Goal: Transaction & Acquisition: Subscribe to service/newsletter

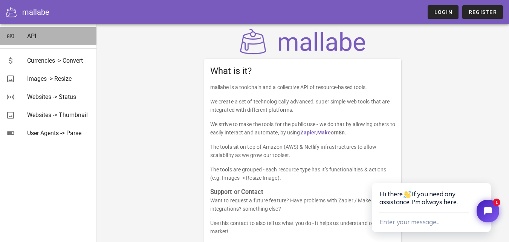
click at [41, 38] on div "API" at bounding box center [58, 35] width 63 height 7
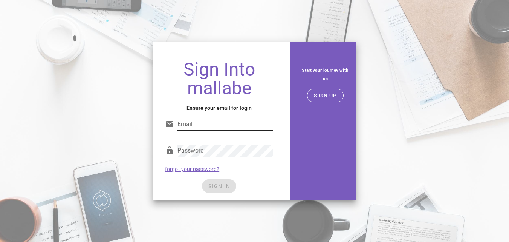
click at [190, 124] on input "Email" at bounding box center [226, 124] width 96 height 12
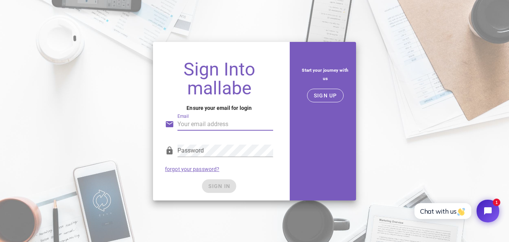
type input "[EMAIL_ADDRESS][DOMAIN_NAME]"
click at [333, 88] on div "Start your journey with us" at bounding box center [325, 74] width 62 height 29
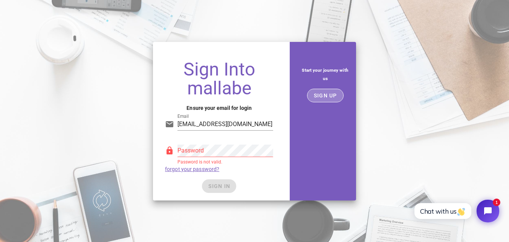
click at [328, 96] on span "SIGN UP" at bounding box center [326, 95] width 24 height 6
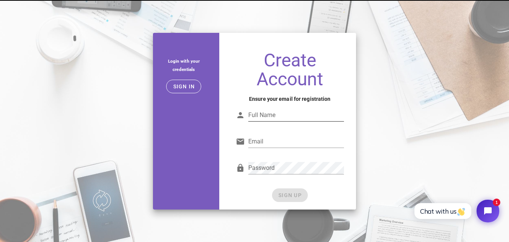
click at [258, 115] on input "Full Name" at bounding box center [296, 115] width 96 height 12
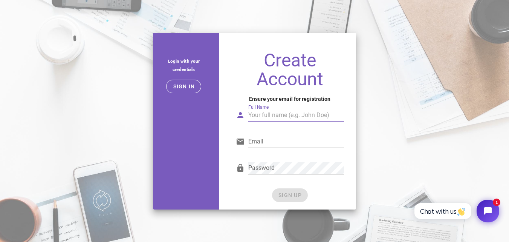
type input "Waleed Bhatti"
click at [279, 144] on input "Email" at bounding box center [296, 141] width 96 height 12
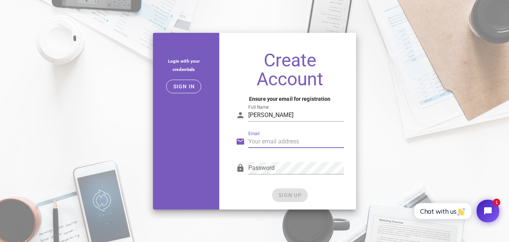
type input "bhattiwaleed628@gmail.com"
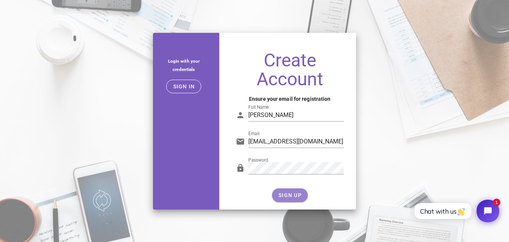
click at [283, 194] on span "SIGN UP" at bounding box center [290, 195] width 24 height 6
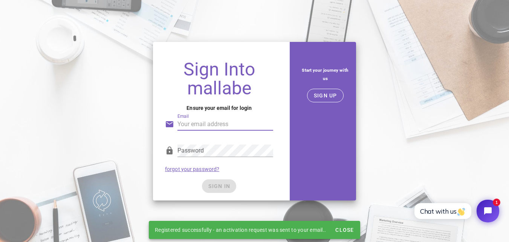
click at [210, 127] on input "Email" at bounding box center [226, 124] width 96 height 12
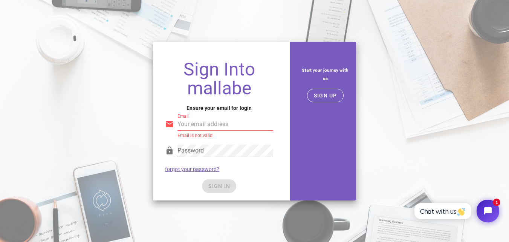
click at [246, 115] on div "Email Email is not valid." at bounding box center [219, 125] width 108 height 25
click at [231, 122] on input "Email" at bounding box center [226, 124] width 96 height 12
type input "bhattiwaleed628@gmail.com"
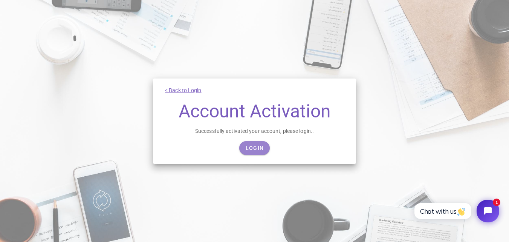
click at [257, 146] on span "Login" at bounding box center [254, 148] width 18 height 6
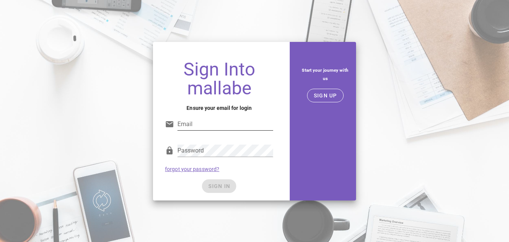
click at [194, 125] on input "Email" at bounding box center [226, 124] width 96 height 12
type input "[EMAIL_ADDRESS][DOMAIN_NAME]"
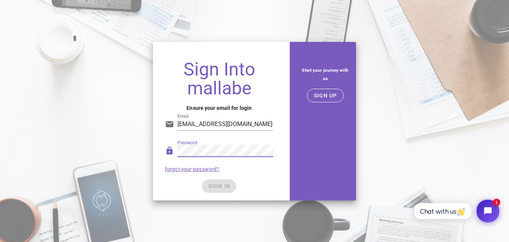
click at [221, 184] on div "SIGN IN" at bounding box center [219, 186] width 108 height 14
click at [219, 185] on span "SIGN IN" at bounding box center [219, 186] width 22 height 6
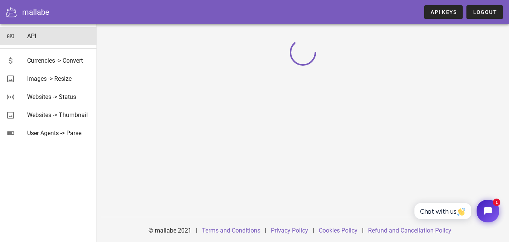
click at [42, 35] on div "API" at bounding box center [58, 35] width 63 height 7
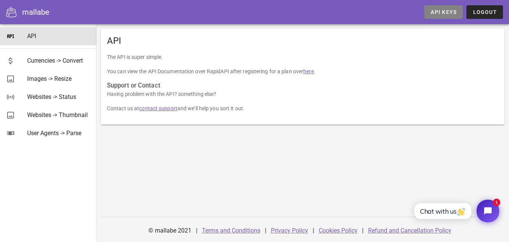
click at [443, 13] on span "API Keys" at bounding box center [443, 12] width 26 height 6
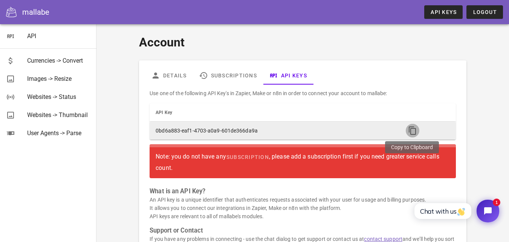
click at [410, 131] on icon "button" at bounding box center [412, 130] width 9 height 9
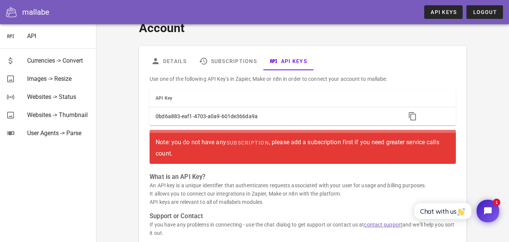
scroll to position [11, 0]
